Goal: Transaction & Acquisition: Purchase product/service

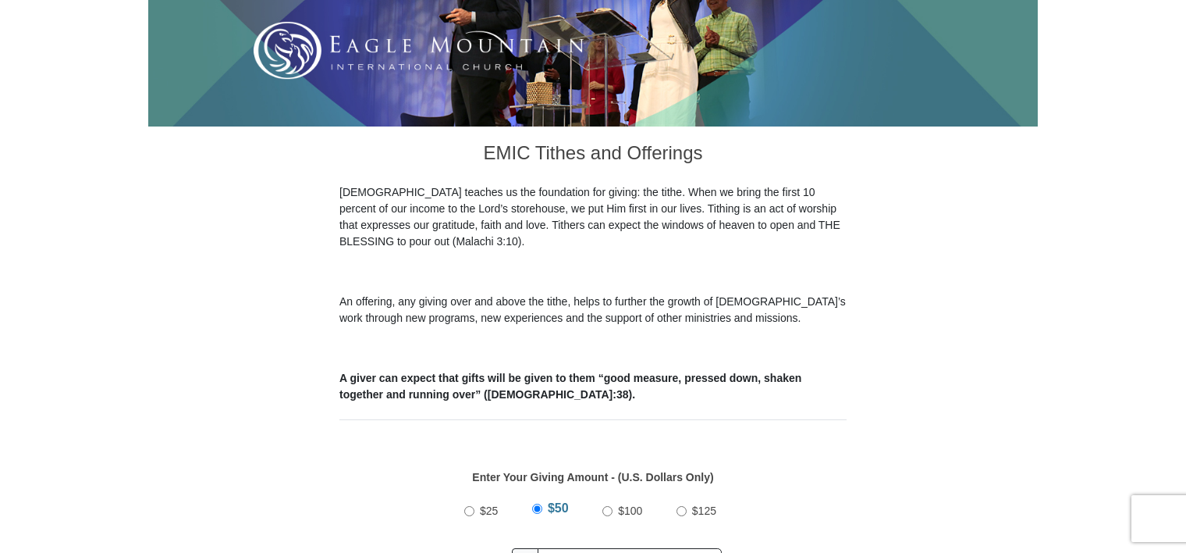
scroll to position [468, 0]
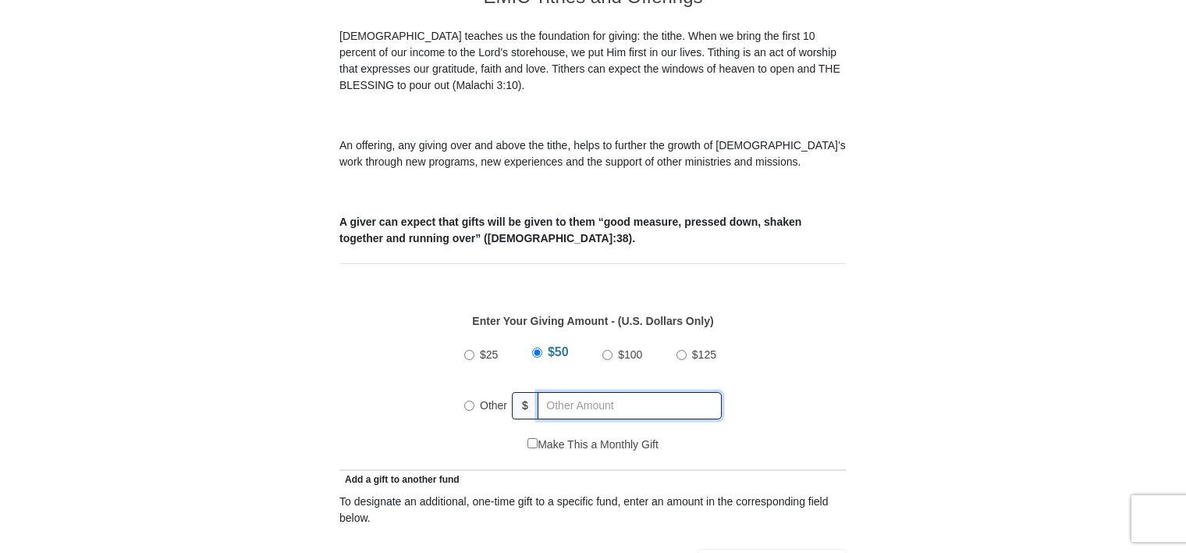
radio input "true"
click at [557, 392] on input "text" at bounding box center [632, 405] width 179 height 27
type input "130.00"
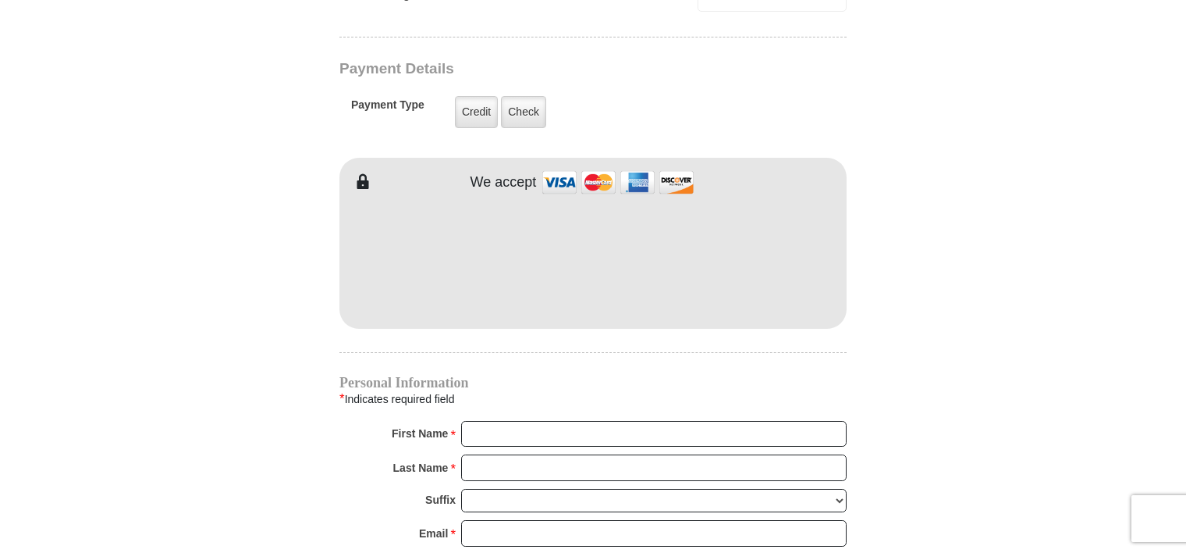
scroll to position [1327, 0]
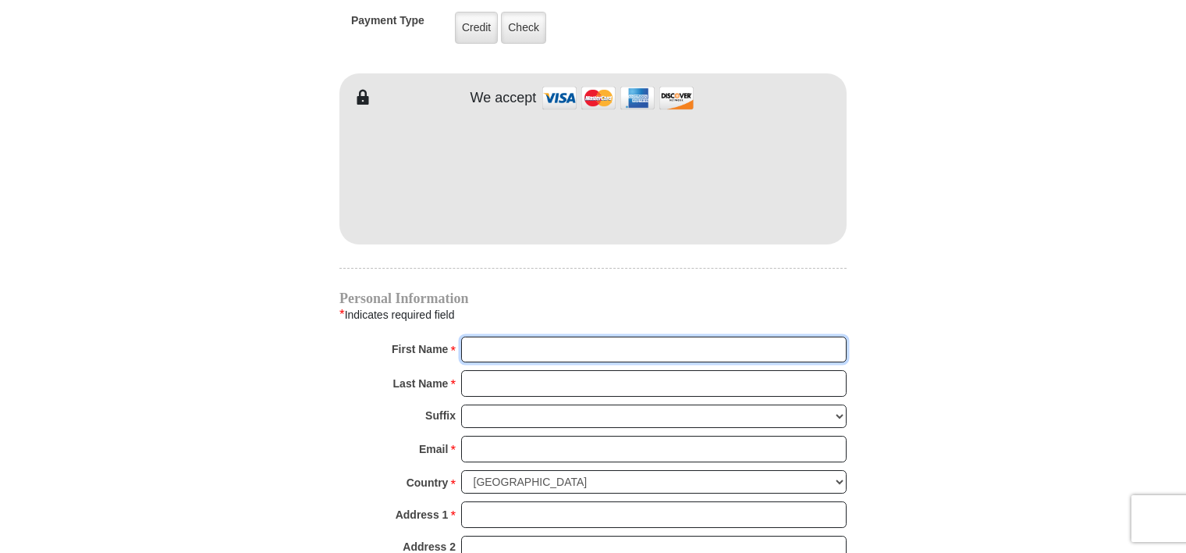
click at [506, 336] on input "First Name *" at bounding box center [654, 349] width 386 height 27
type input "[PERSON_NAME]"
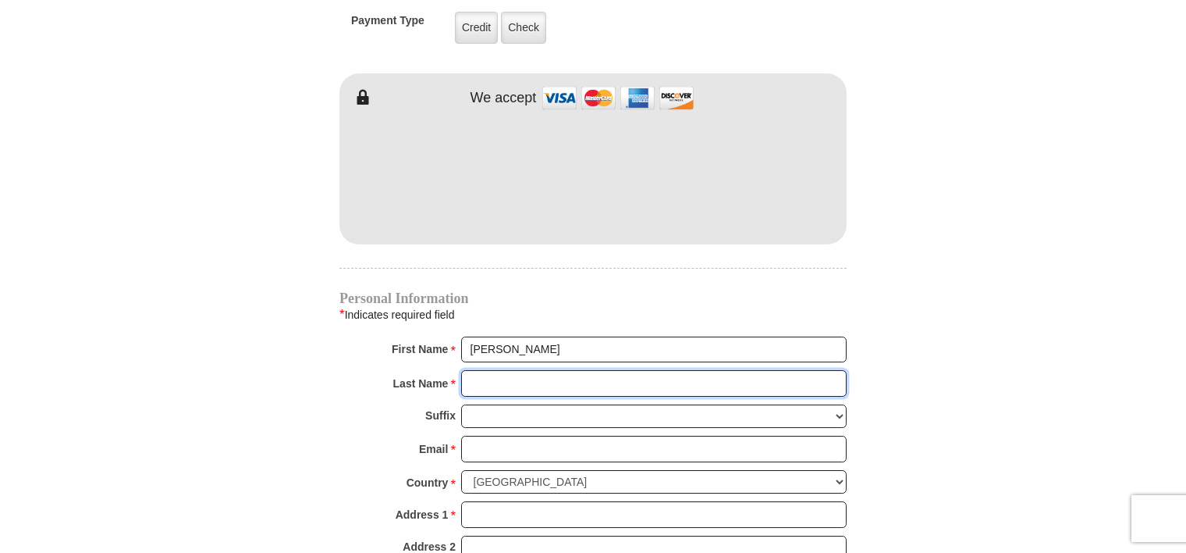
type input "[PERSON_NAME]"
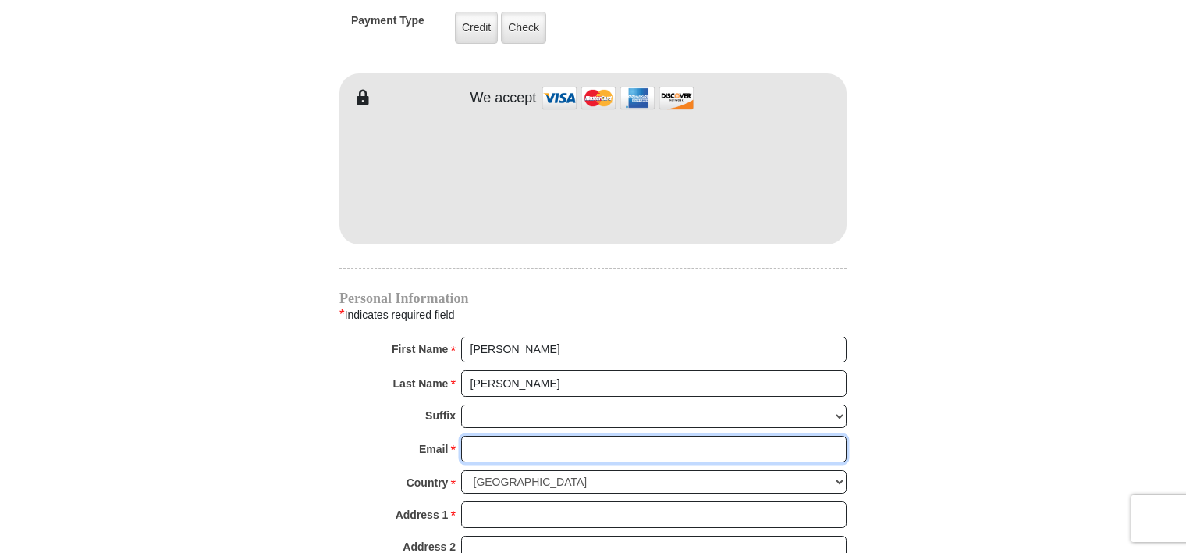
type input "[EMAIL_ADDRESS][PERSON_NAME][DOMAIN_NAME]"
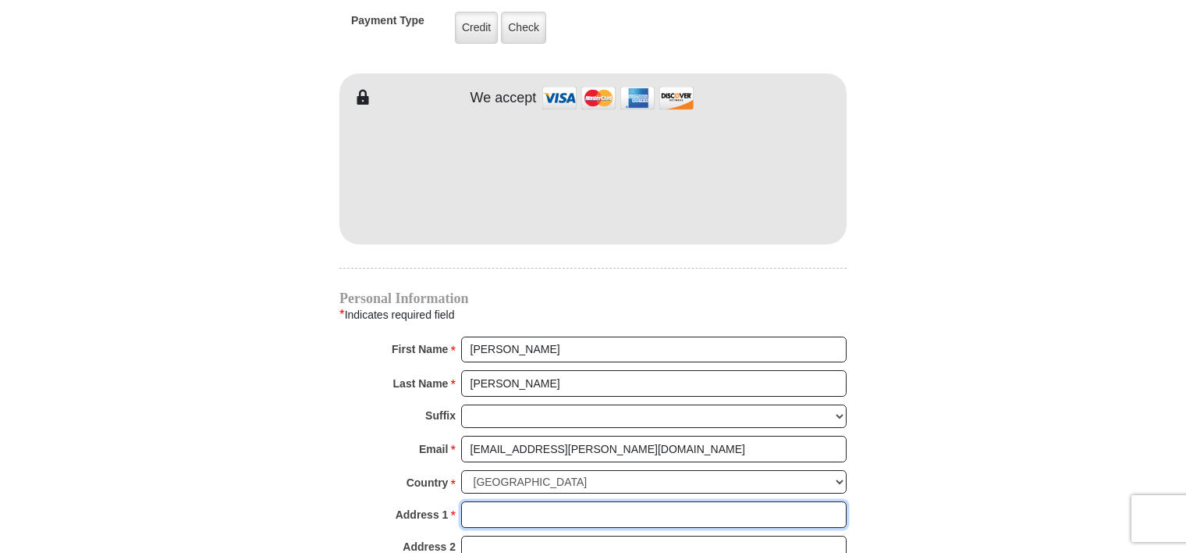
type input "[STREET_ADDRESS]"
type input "Baton Rouge"
select select "LA"
type input "70815"
type input "2257735218"
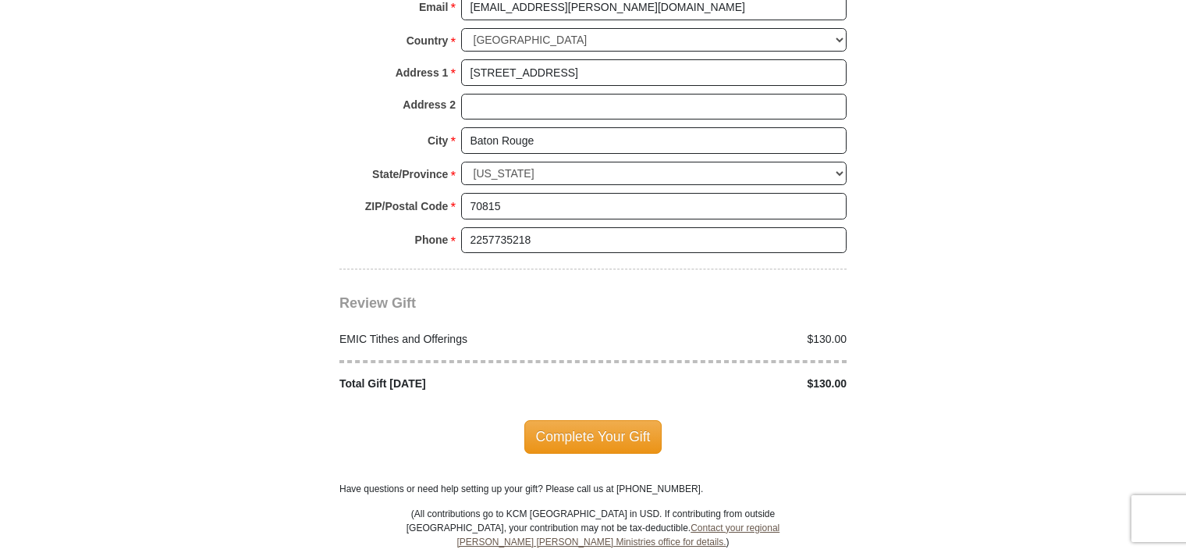
scroll to position [1795, 0]
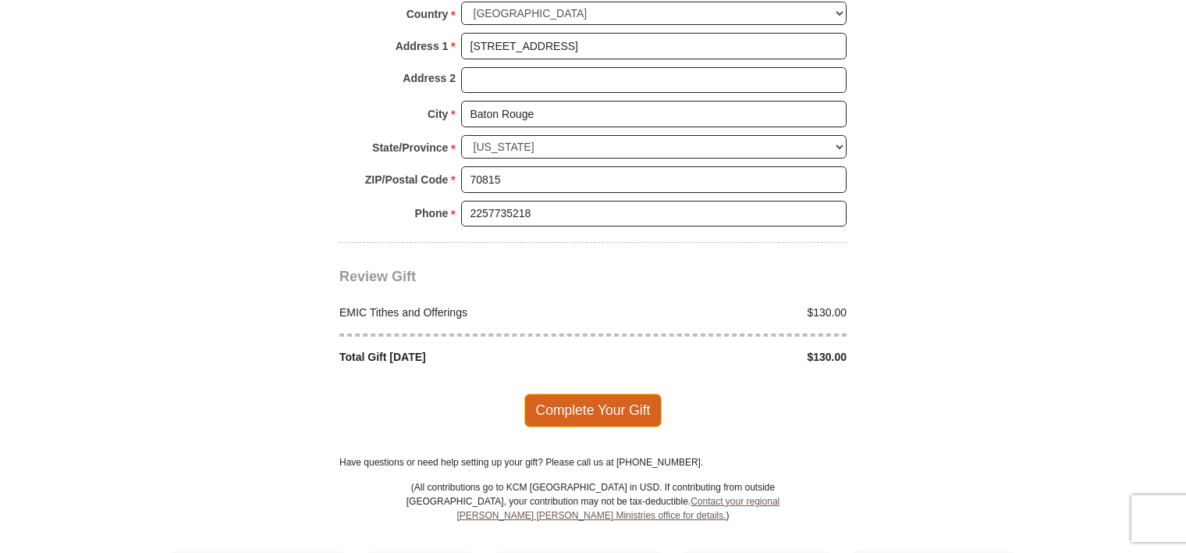
click at [550, 393] on span "Complete Your Gift" at bounding box center [594, 409] width 138 height 33
